Goal: Check status: Check status

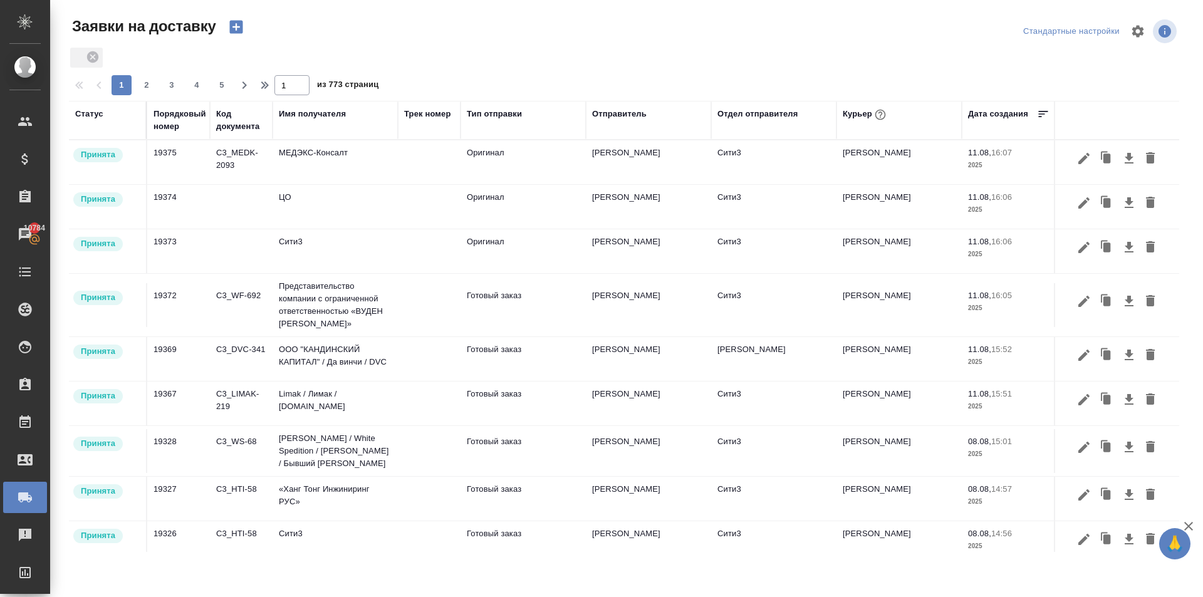
click at [84, 112] on div "Статус" at bounding box center [89, 114] width 28 height 13
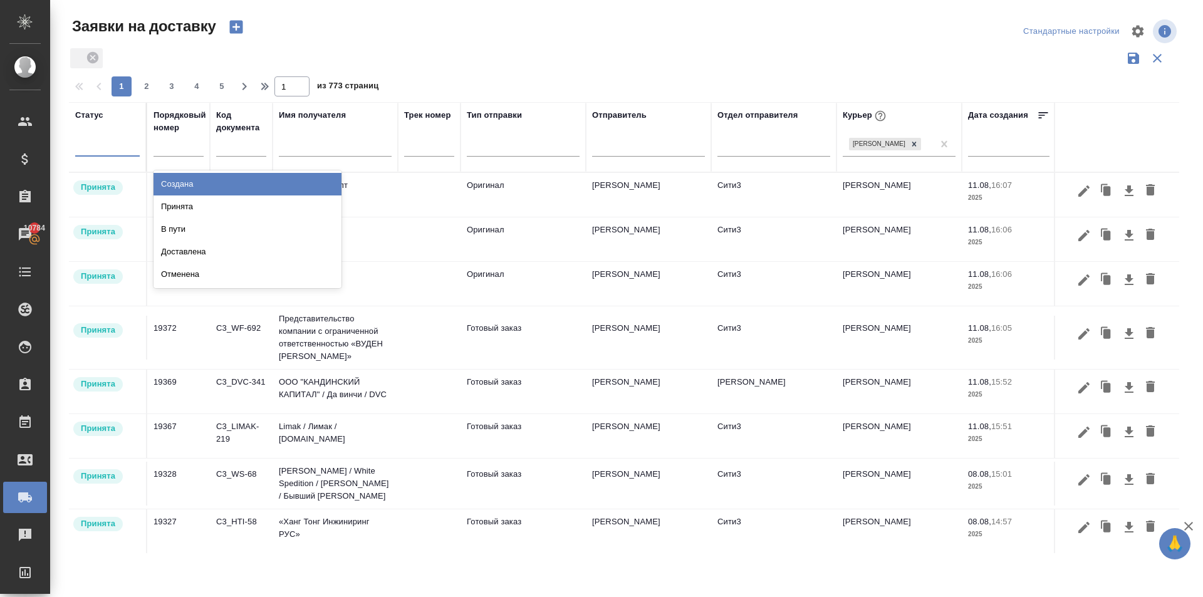
click at [117, 155] on div at bounding box center [107, 145] width 65 height 24
click at [108, 142] on div at bounding box center [107, 144] width 65 height 18
click at [82, 146] on input "text" at bounding box center [81, 143] width 1 height 9
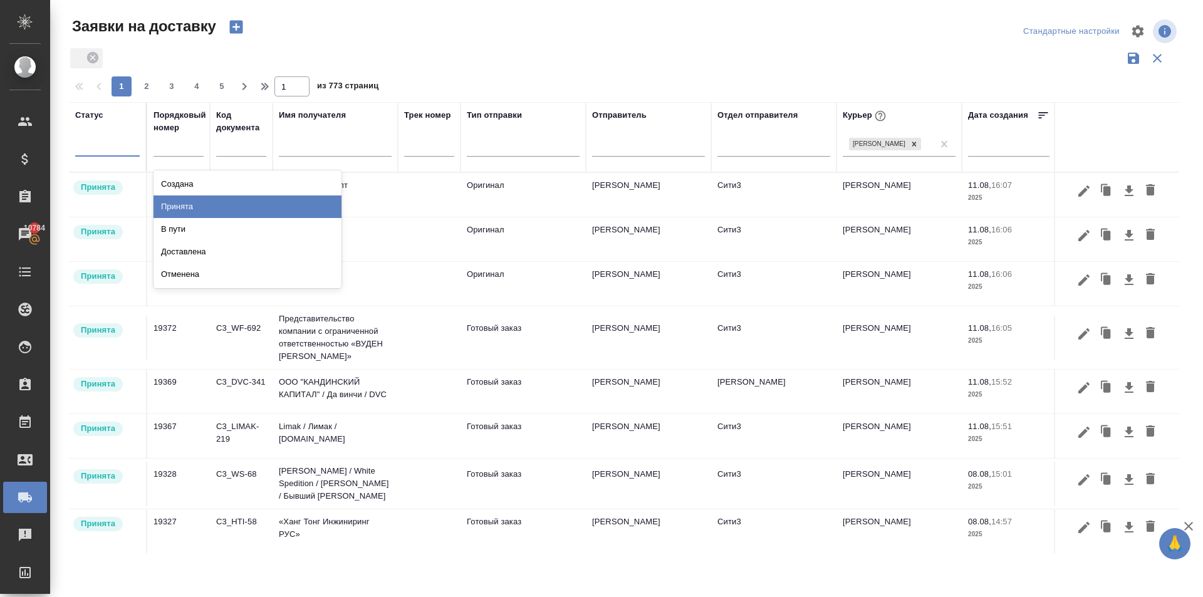
click at [165, 208] on div "Принята" at bounding box center [247, 206] width 188 height 23
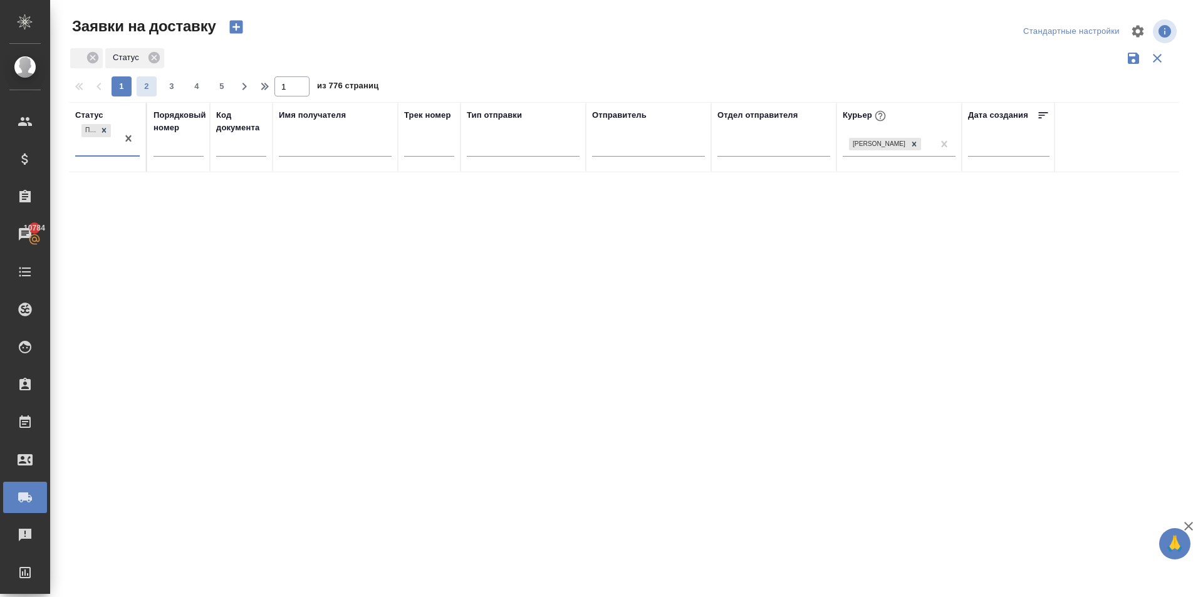
click at [153, 90] on span "2" at bounding box center [147, 86] width 20 height 13
type input "2"
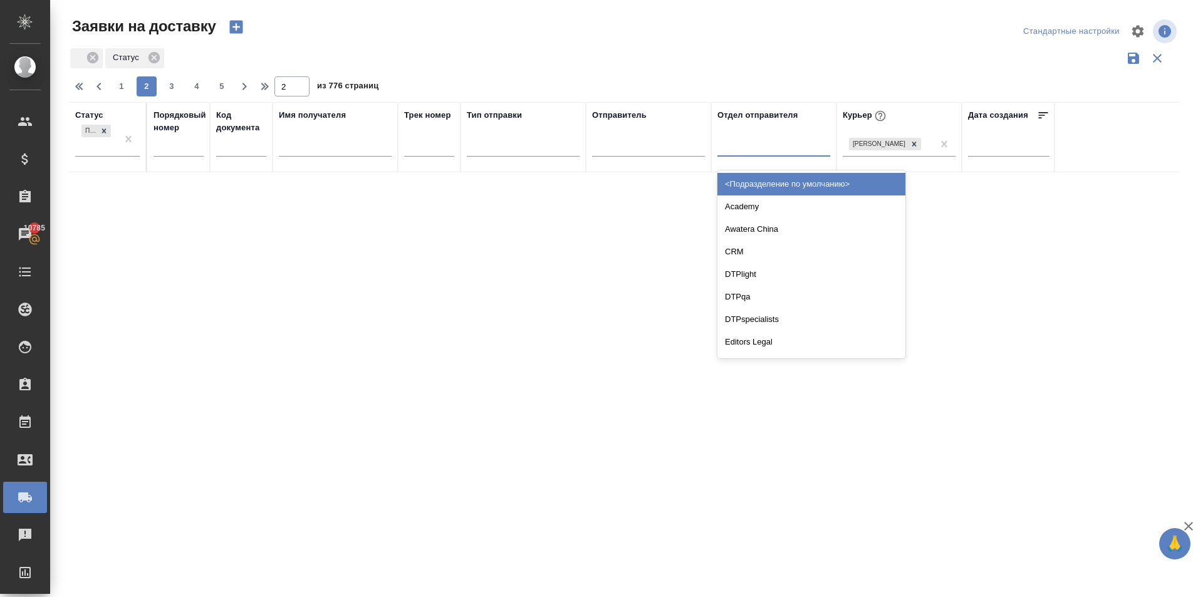
click at [754, 150] on div at bounding box center [773, 144] width 113 height 18
type input "бабуш"
click at [752, 180] on div "Бабушкинская" at bounding box center [811, 184] width 188 height 23
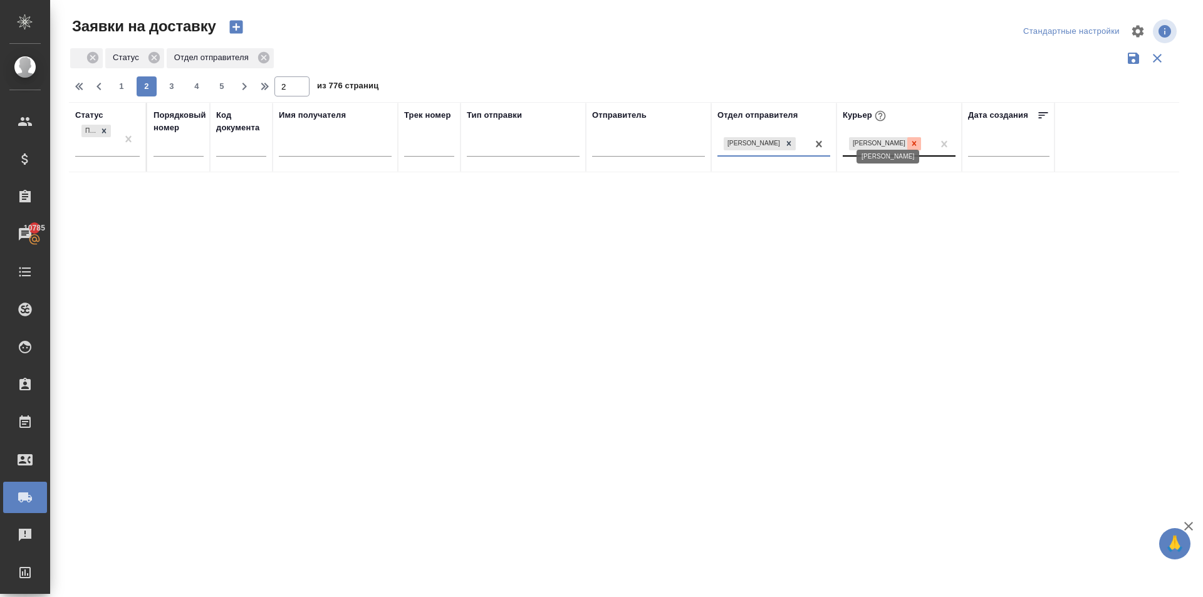
click at [914, 137] on div at bounding box center [914, 143] width 14 height 13
click at [616, 142] on div at bounding box center [648, 144] width 113 height 18
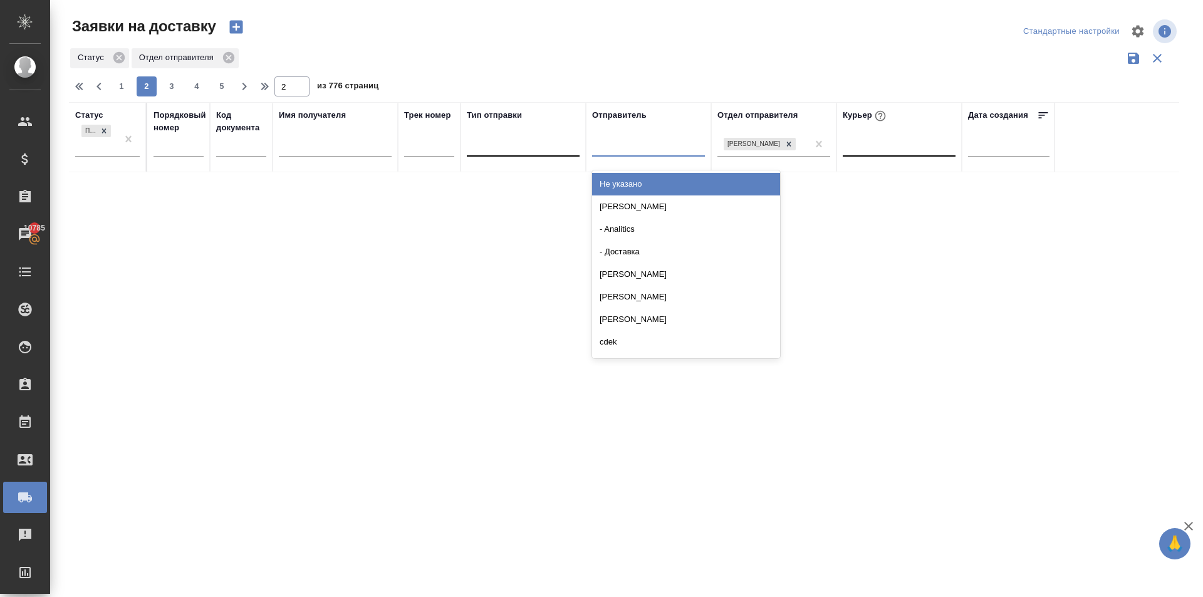
click at [553, 154] on div at bounding box center [523, 145] width 113 height 24
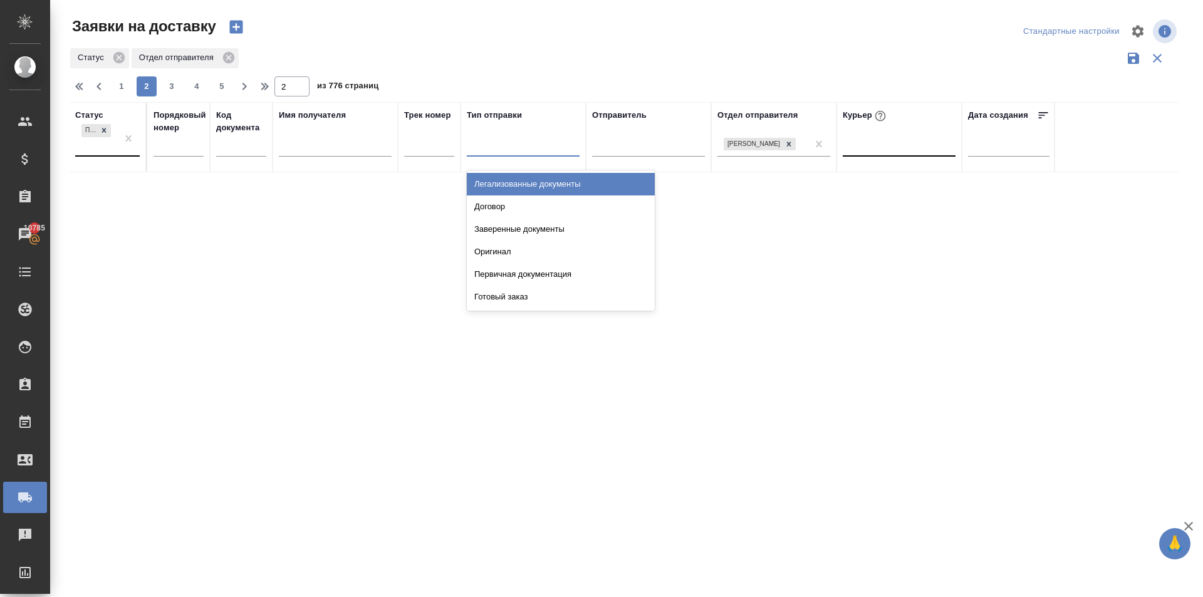
click at [123, 150] on div at bounding box center [128, 139] width 23 height 34
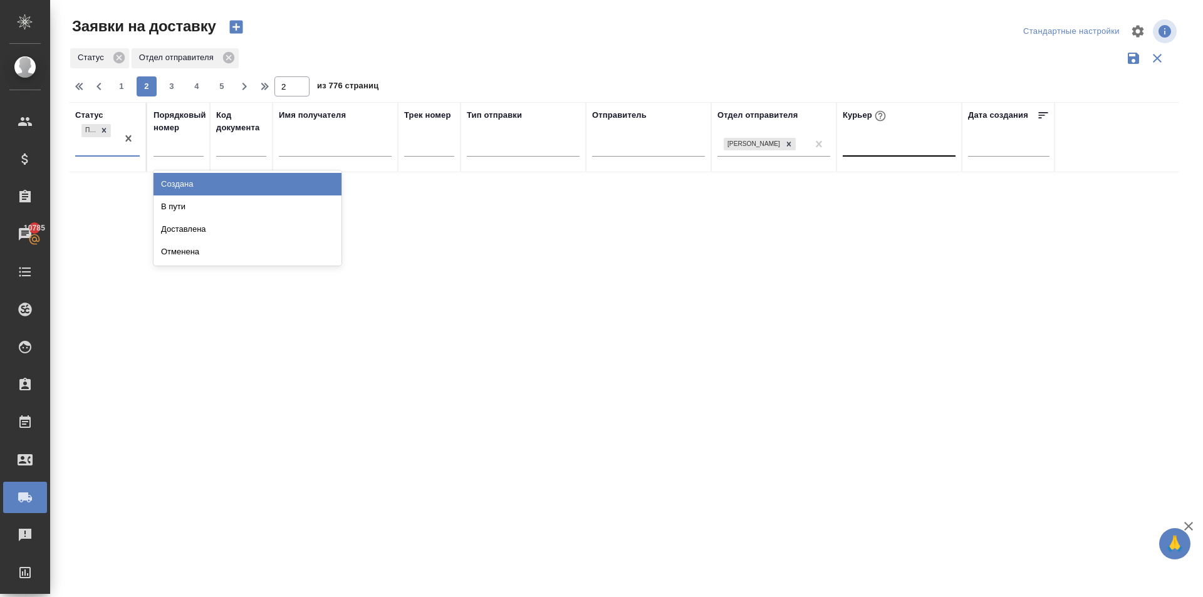
click at [175, 180] on div "Создана" at bounding box center [247, 184] width 188 height 23
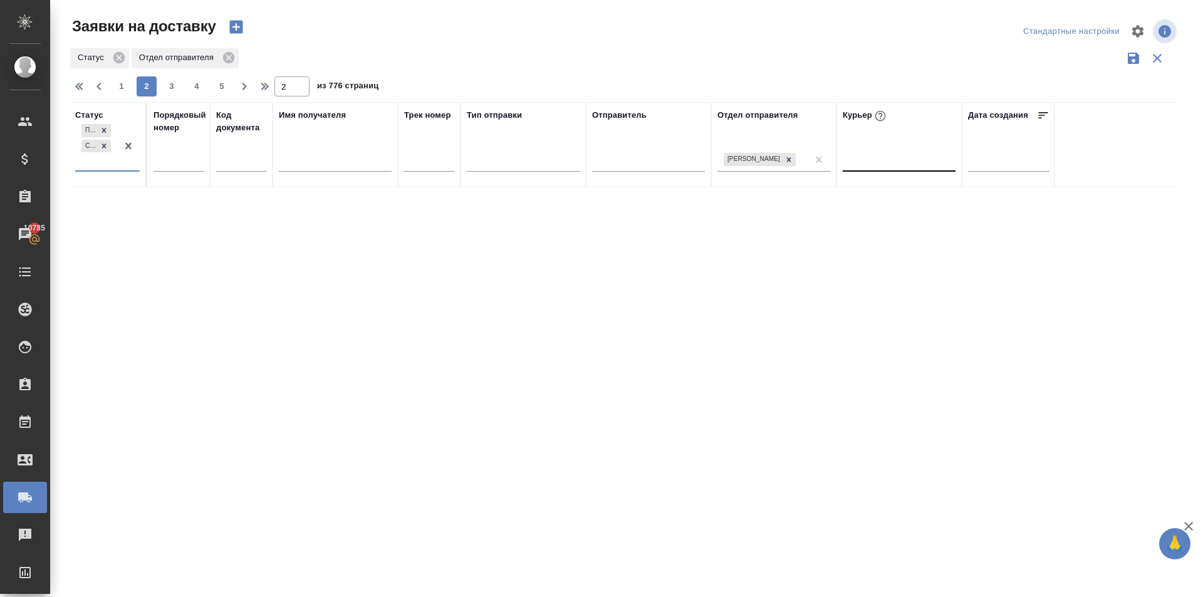
click at [86, 160] on div "Принята Создана" at bounding box center [96, 146] width 42 height 49
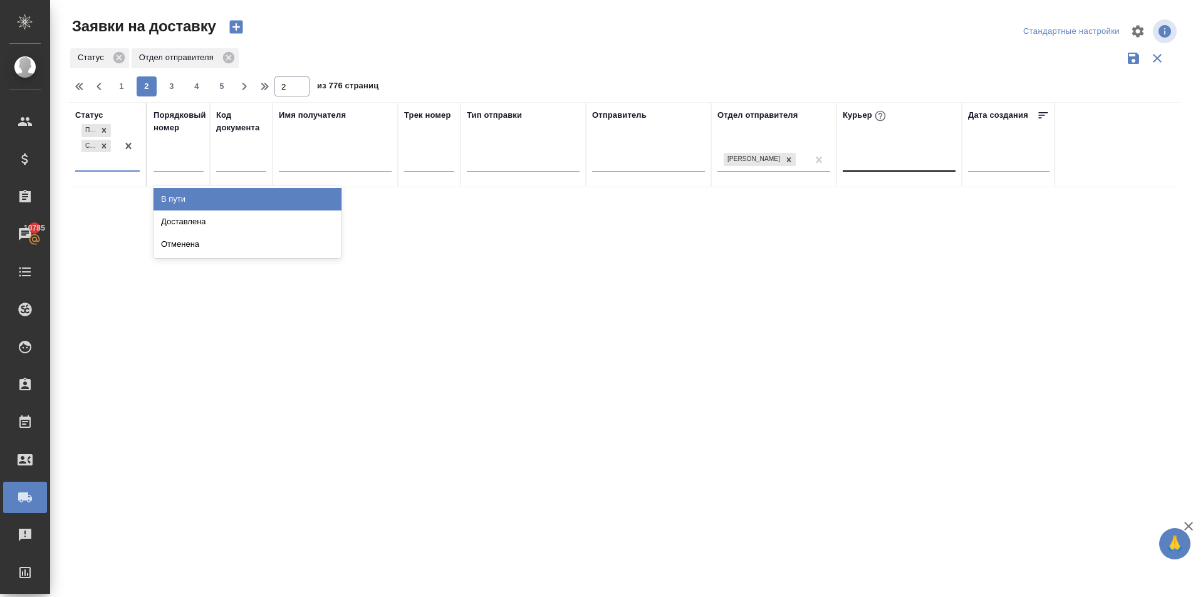
click at [169, 197] on div "В пути" at bounding box center [247, 199] width 188 height 23
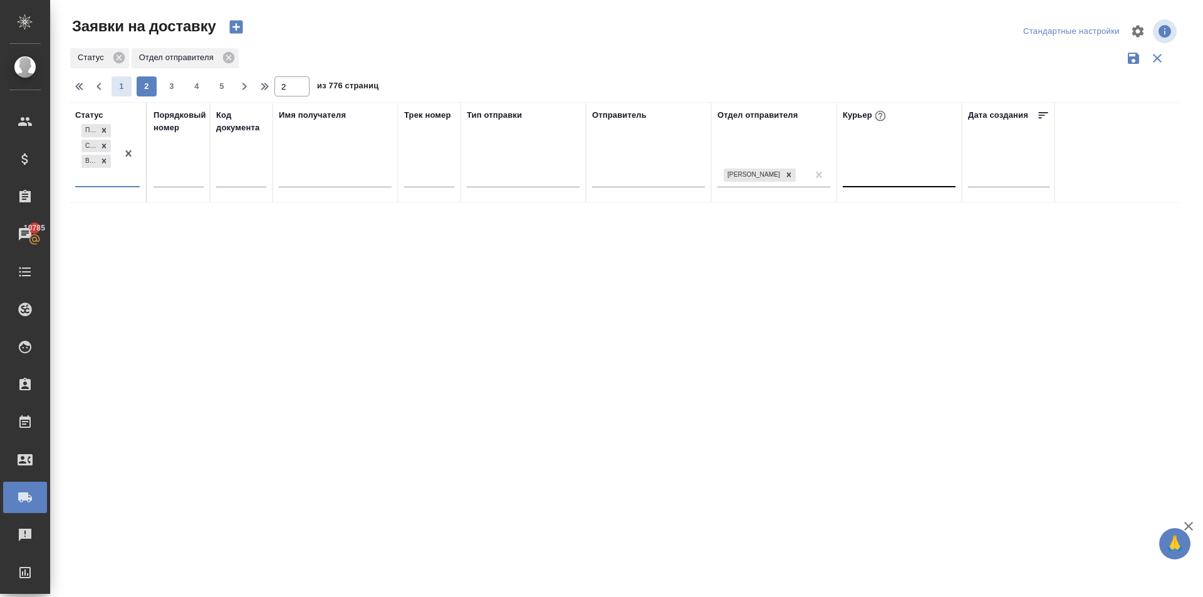
click at [125, 88] on span "1" at bounding box center [122, 86] width 20 height 13
type input "1"
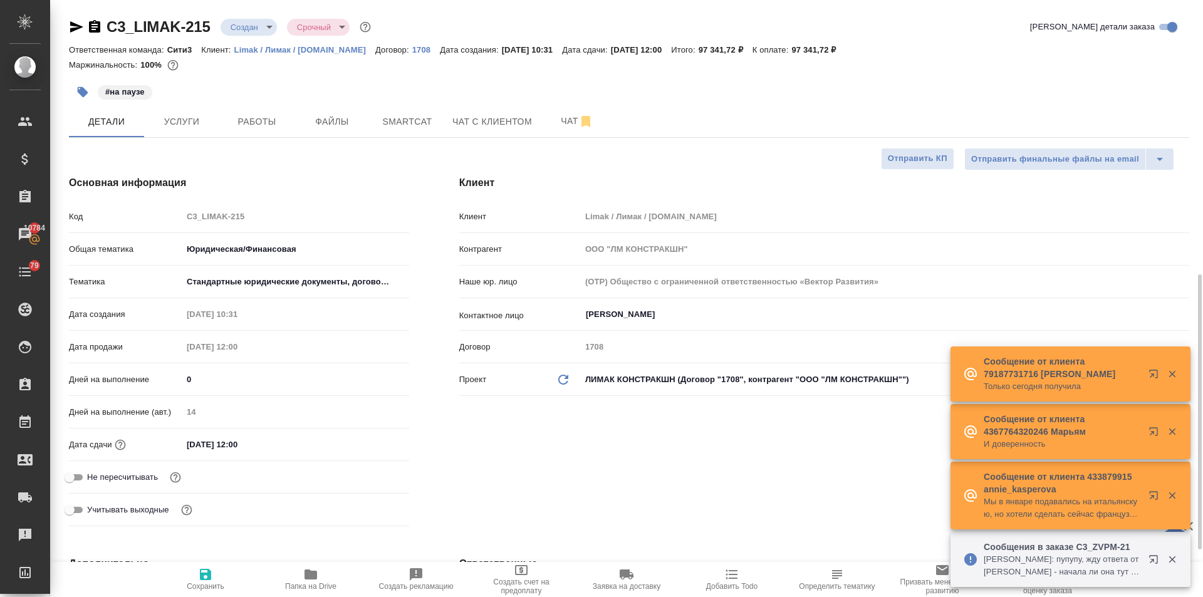
select select "RU"
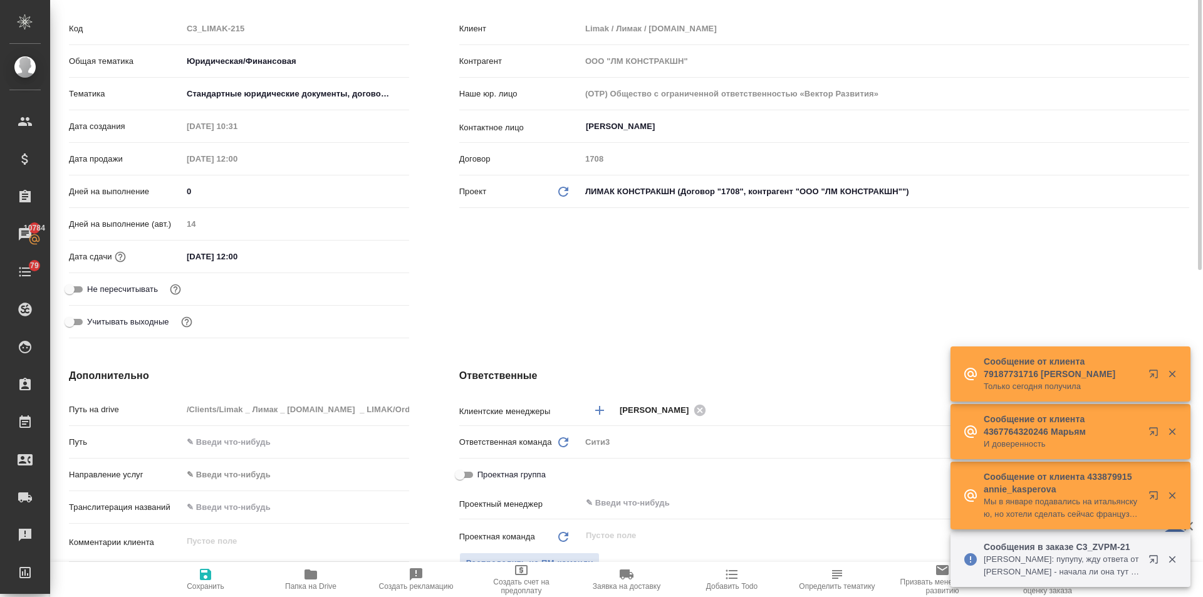
scroll to position [125, 0]
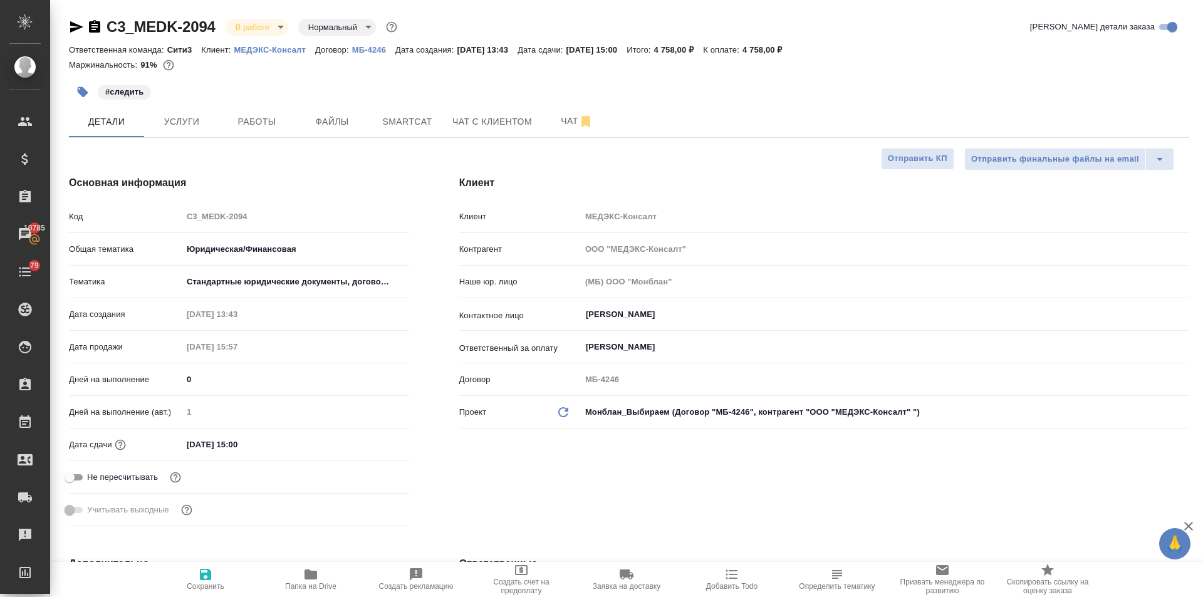
select select "RU"
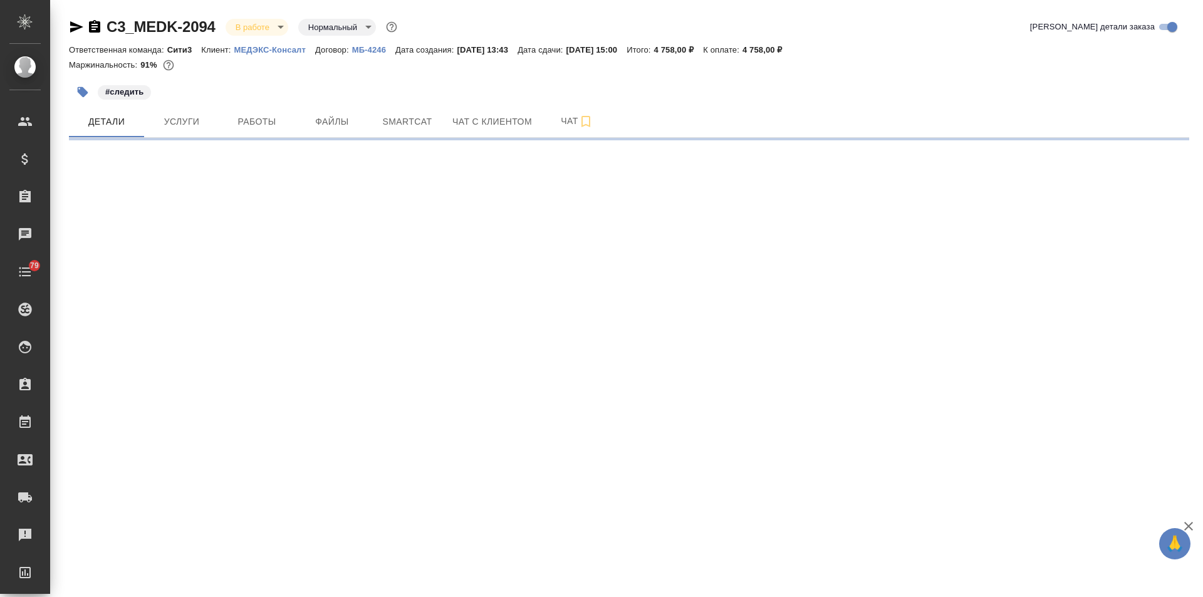
select select "RU"
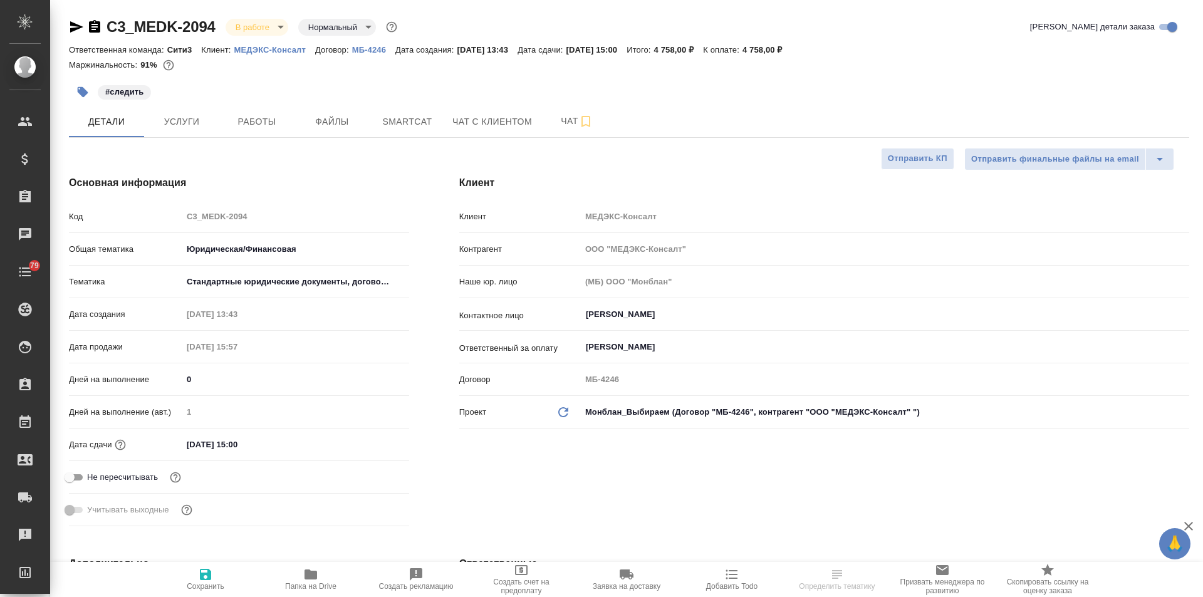
type textarea "x"
type input "[PERSON_NAME]"
type textarea "x"
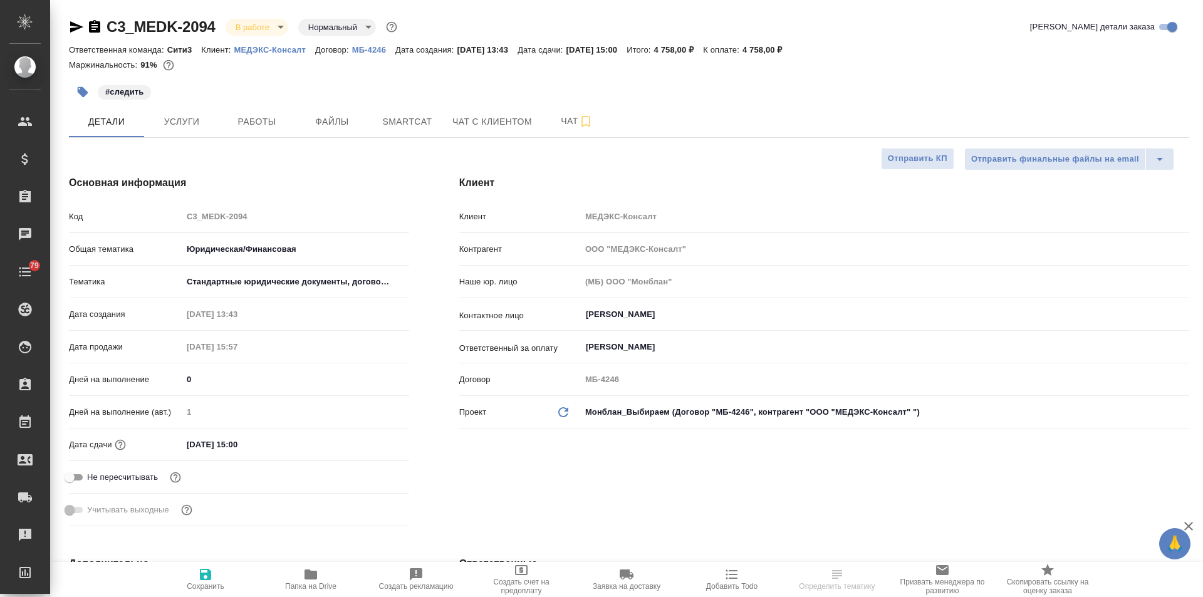
type textarea "x"
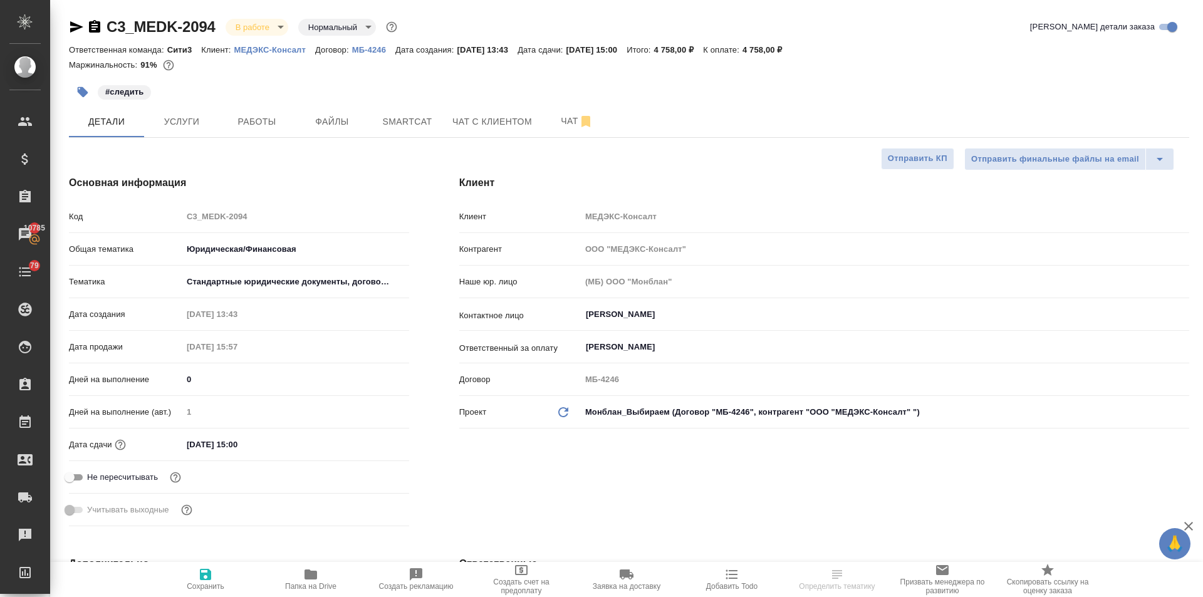
select select "RU"
